Goal: Information Seeking & Learning: Find specific fact

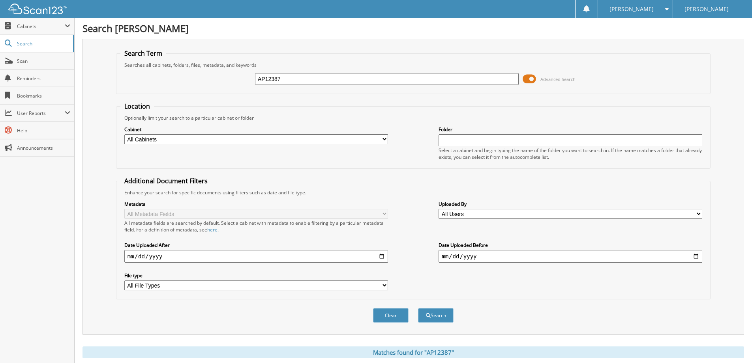
click at [310, 81] on input "AP12387" at bounding box center [387, 79] width 264 height 12
click at [304, 85] on div "t637" at bounding box center [387, 78] width 264 height 13
click at [301, 80] on input "t637" at bounding box center [387, 79] width 264 height 12
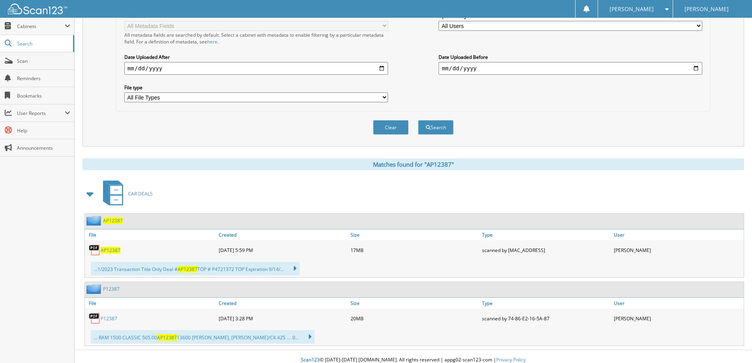
scroll to position [195, 0]
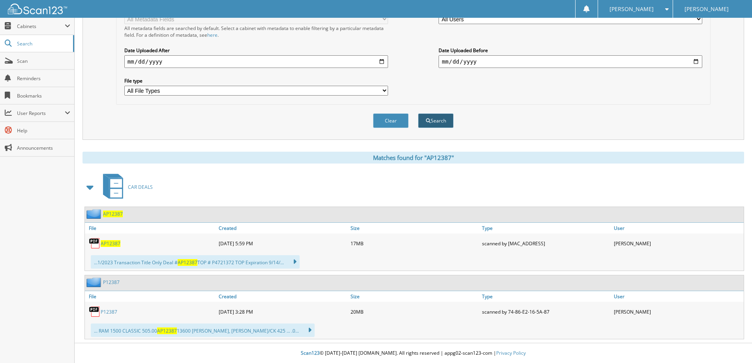
type input "t63725"
click at [440, 123] on button "Search" at bounding box center [436, 120] width 36 height 15
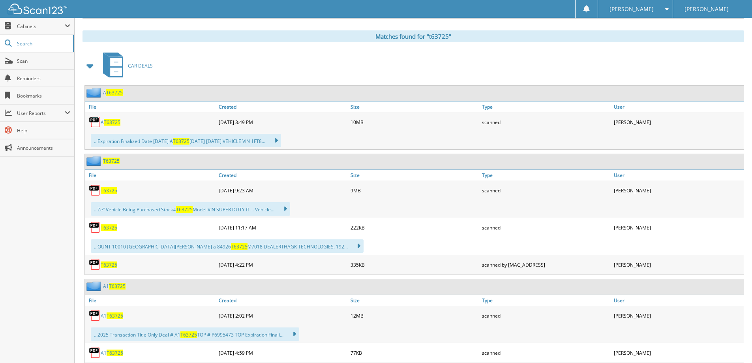
scroll to position [395, 0]
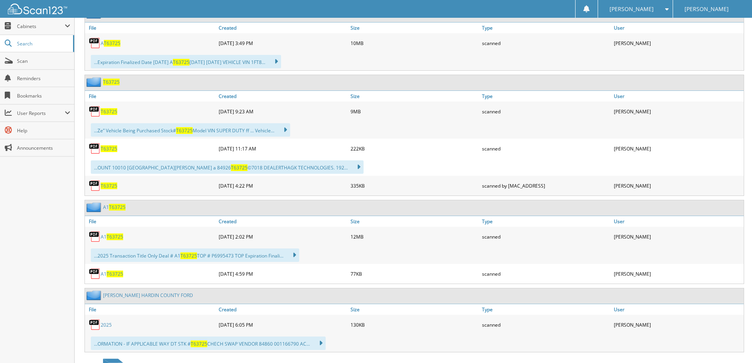
click at [115, 111] on span "T63725" at bounding box center [109, 111] width 17 height 7
click at [108, 145] on div "T63725" at bounding box center [151, 149] width 132 height 16
click at [108, 147] on span "T63725" at bounding box center [109, 148] width 17 height 7
click at [105, 186] on span "T63725" at bounding box center [109, 185] width 17 height 7
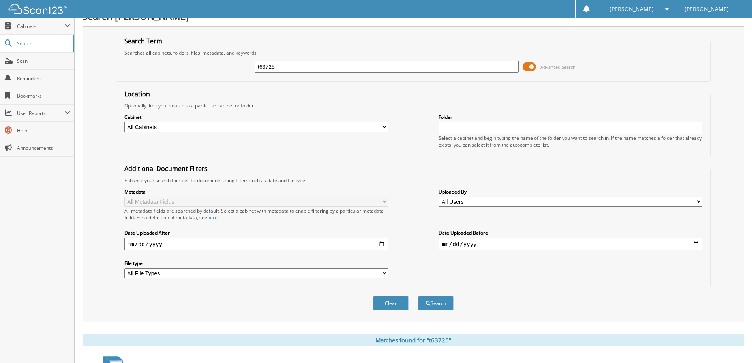
scroll to position [0, 0]
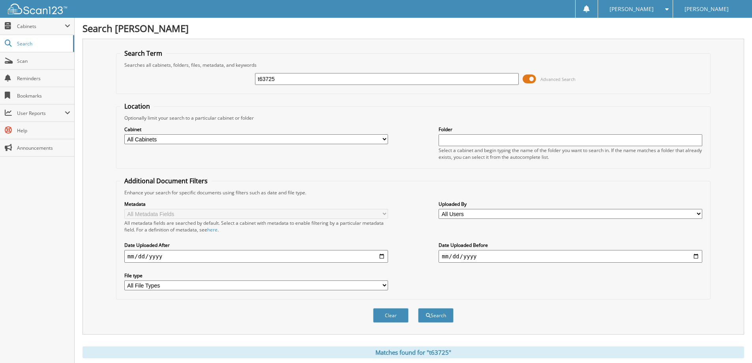
click at [300, 78] on input "t63725" at bounding box center [387, 79] width 264 height 12
type input "t63875"
click at [443, 312] on button "Search" at bounding box center [436, 315] width 36 height 15
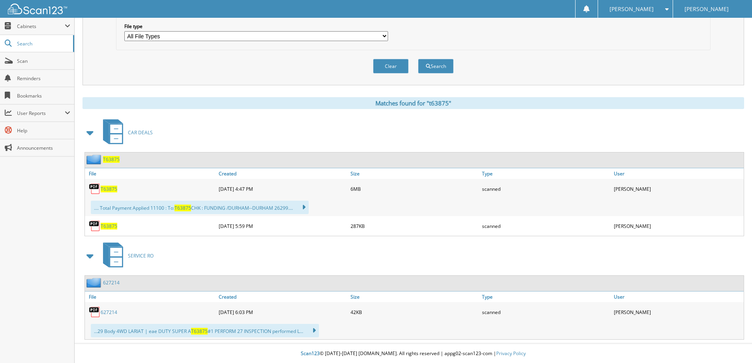
scroll to position [250, 0]
click at [107, 190] on span "T63875" at bounding box center [109, 188] width 17 height 7
